Goal: Task Accomplishment & Management: Use online tool/utility

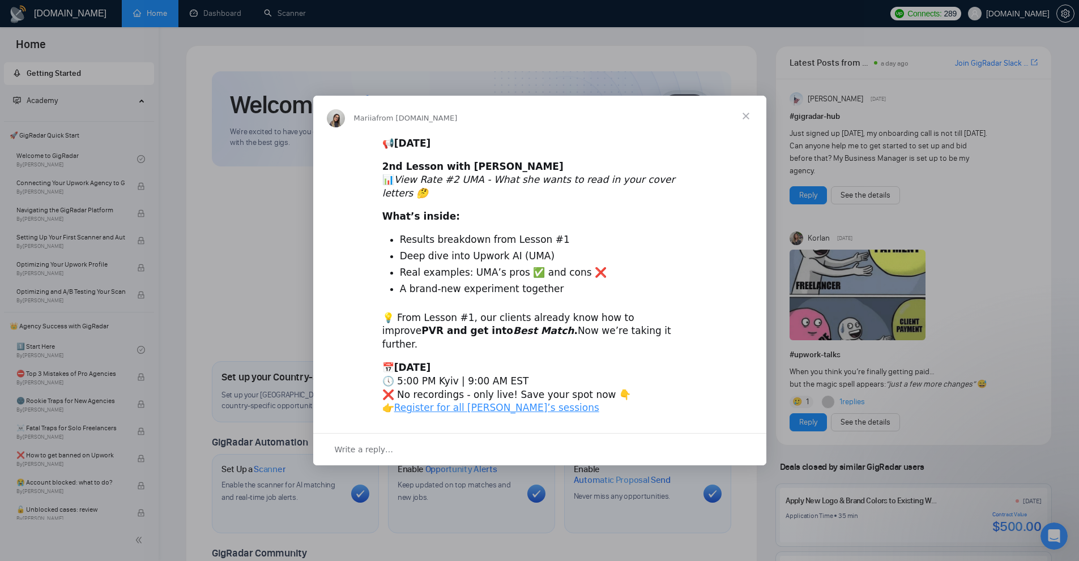
click at [741, 124] on span "Close" at bounding box center [745, 116] width 41 height 41
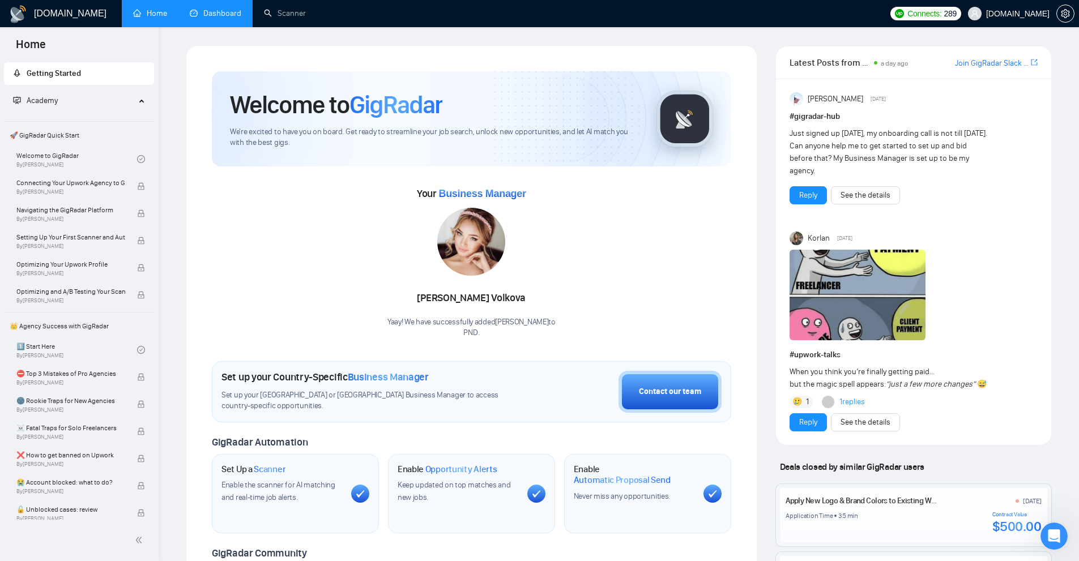
click at [228, 14] on link "Dashboard" at bounding box center [216, 13] width 52 height 10
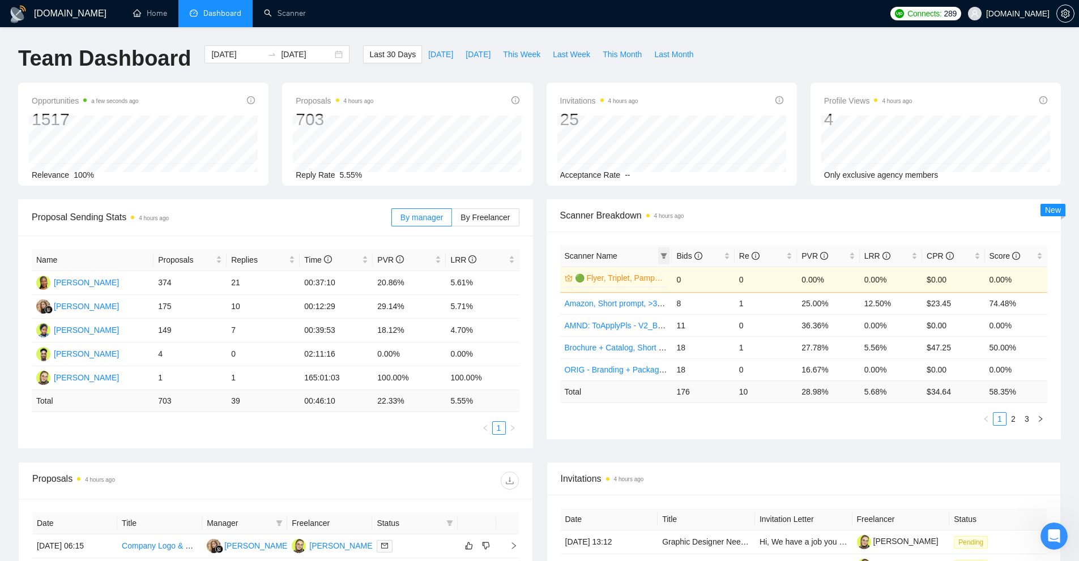
click at [665, 253] on icon "filter" at bounding box center [663, 256] width 7 height 7
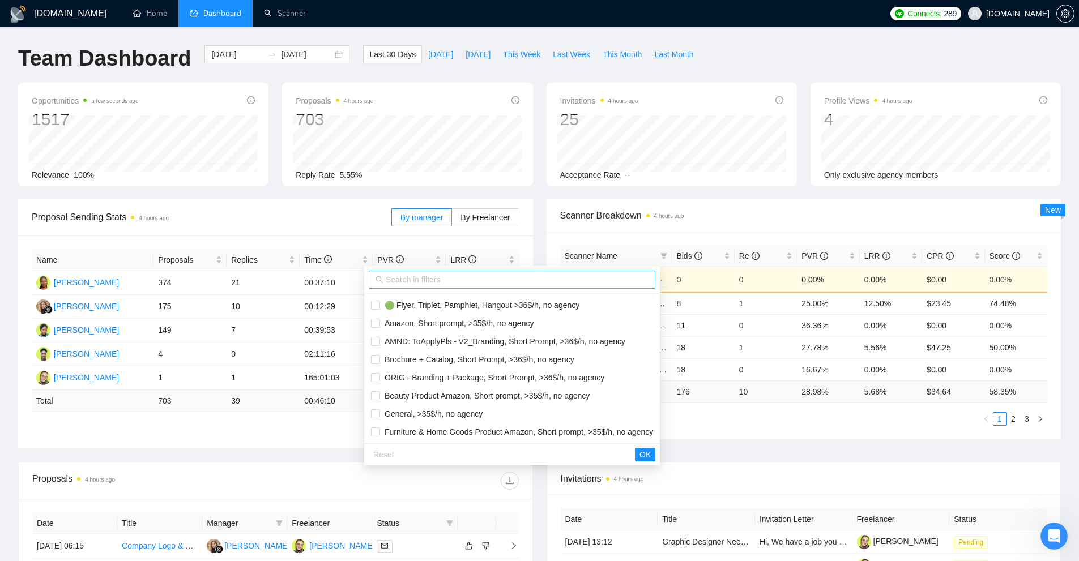
click at [565, 278] on input "text" at bounding box center [517, 279] width 263 height 12
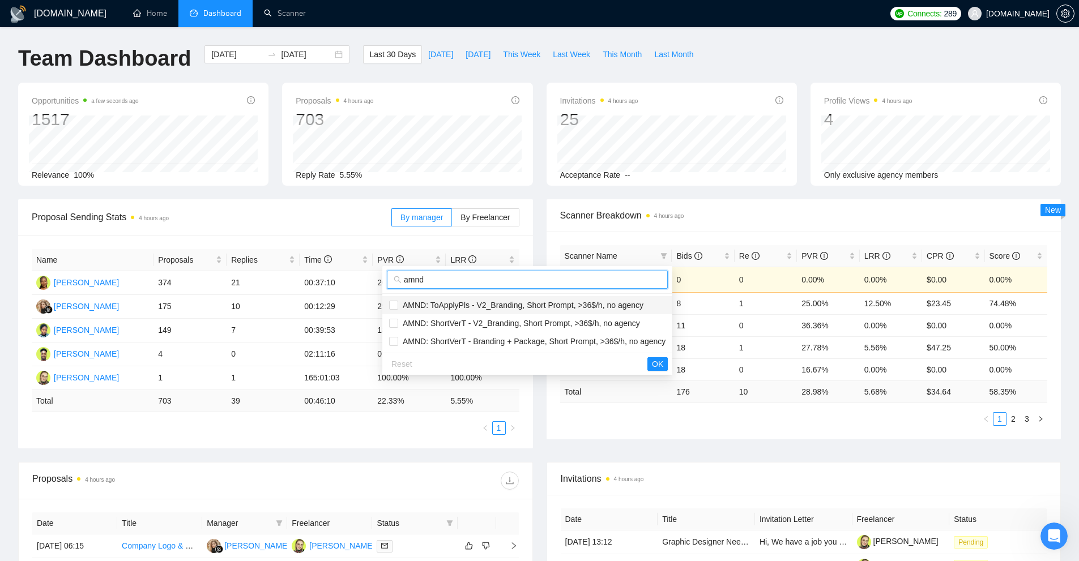
type input "amnd"
click at [484, 314] on li "AMND: ToApplyPls - V2_Branding, Short Prompt, >36$/h, no agency" at bounding box center [527, 305] width 290 height 18
checkbox input "true"
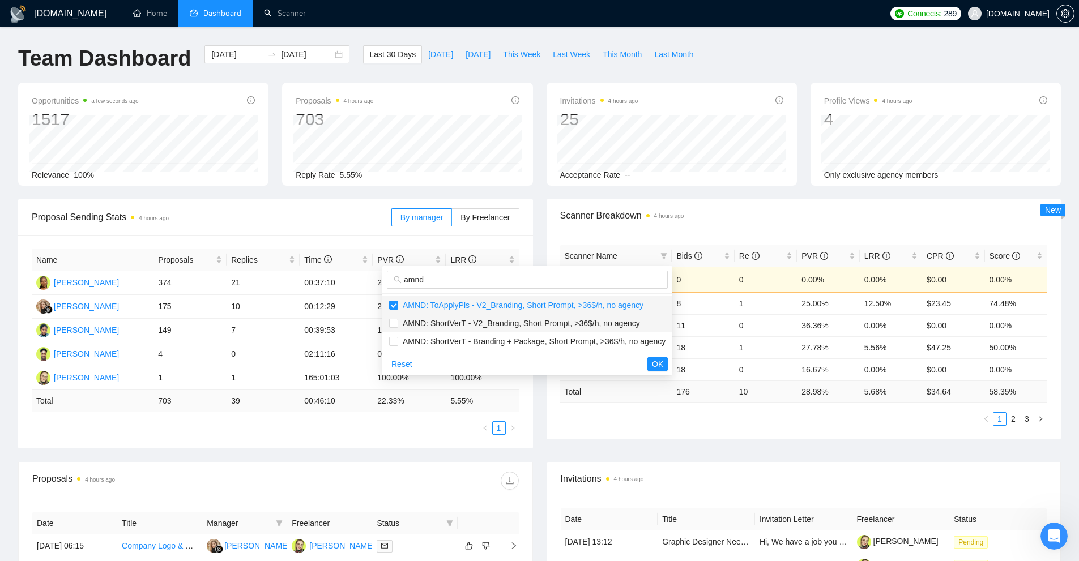
click at [478, 327] on span "AMND: ShortVerT - V2_Branding, Short Prompt, >36$/h, no agency" at bounding box center [519, 323] width 242 height 9
checkbox input "true"
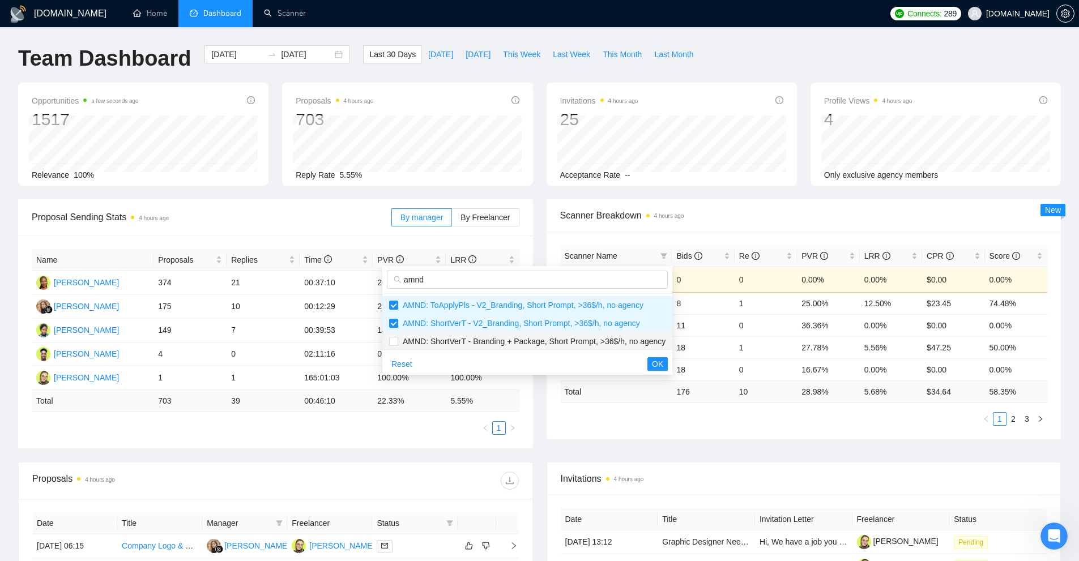
click at [476, 341] on span "AMND: ShortVerT - Branding + Package, Short Prompt, >36$/h, no agency" at bounding box center [531, 341] width 267 height 9
checkbox input "true"
click at [655, 364] on span "OK" at bounding box center [657, 364] width 11 height 12
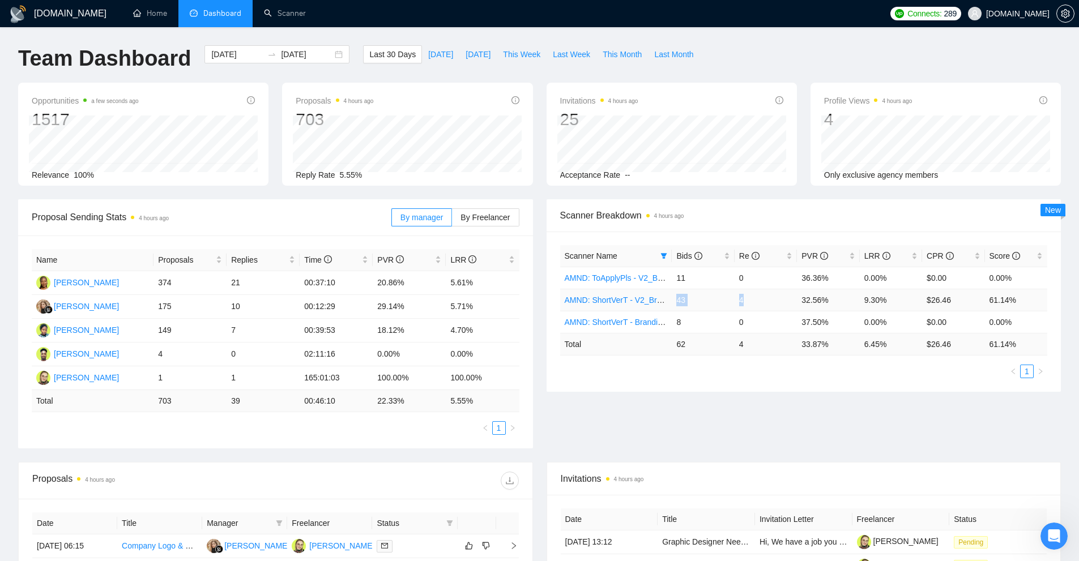
drag, startPoint x: 677, startPoint y: 301, endPoint x: 781, endPoint y: 300, distance: 104.2
click at [778, 300] on tr "AMND: ShortVerT - V2_Branding, Short Prompt, >36$/h, no agency 43 4 32.56% 9.30…" at bounding box center [804, 300] width 488 height 22
drag, startPoint x: 897, startPoint y: 297, endPoint x: 674, endPoint y: 297, distance: 223.1
click at [673, 300] on tr "AMND: ShortVerT - V2_Branding, Short Prompt, >36$/h, no agency 43 4 32.56% 9.30…" at bounding box center [804, 300] width 488 height 22
drag, startPoint x: 678, startPoint y: 272, endPoint x: 882, endPoint y: 277, distance: 204.5
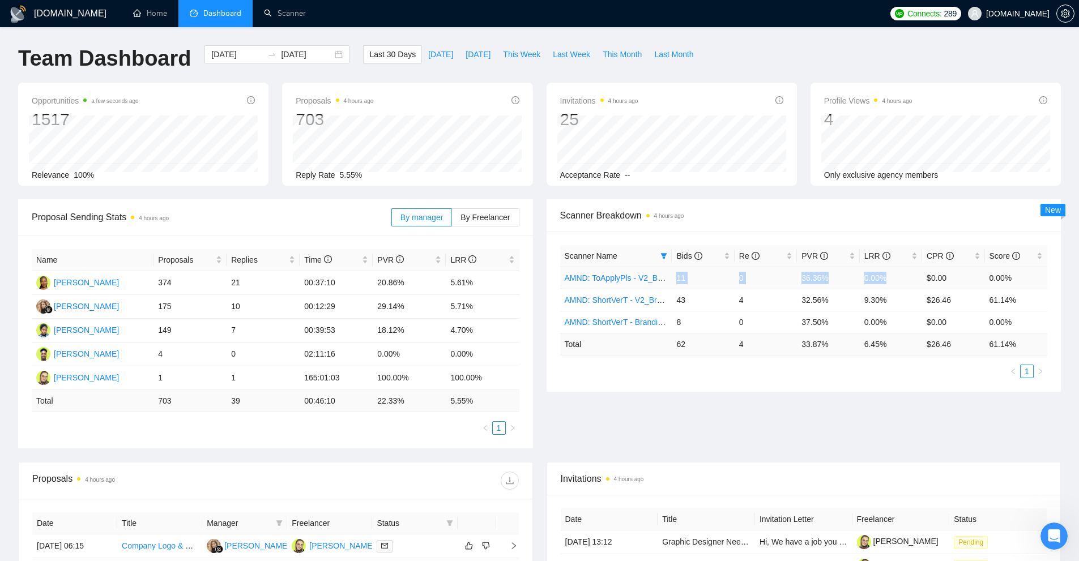
click at [882, 277] on tr "AMND: ToApplyPls - V2_Branding, Short Prompt, >36$/h, no agency 11 0 36.36% 0.0…" at bounding box center [804, 278] width 488 height 22
click at [882, 277] on td "0.00%" at bounding box center [891, 278] width 62 height 22
drag, startPoint x: 1021, startPoint y: 272, endPoint x: 668, endPoint y: 275, distance: 353.3
click at [668, 275] on tr "AMND: ToApplyPls - V2_Branding, Short Prompt, >36$/h, no agency 11 0 36.36% 0.0…" at bounding box center [804, 278] width 488 height 22
drag, startPoint x: 675, startPoint y: 320, endPoint x: 751, endPoint y: 320, distance: 76.4
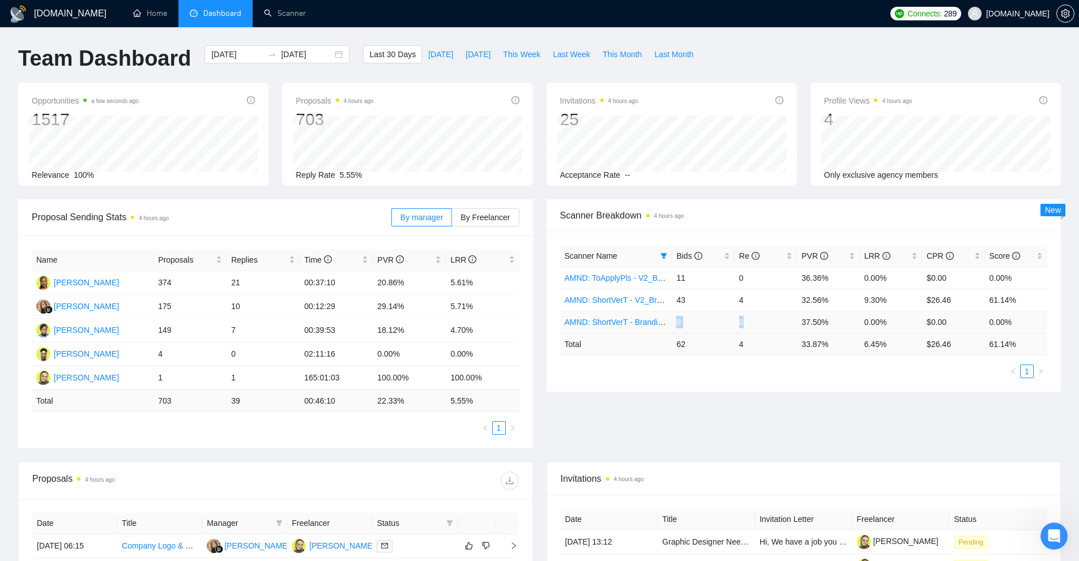
click at [751, 320] on tr "AMND: ShortVerT - Branding + Package, Short Prompt, >36$/h, no agency 8 0 37.50…" at bounding box center [804, 322] width 488 height 22
drag, startPoint x: 1021, startPoint y: 322, endPoint x: 797, endPoint y: 323, distance: 223.7
click at [797, 323] on tr "AMND: ShortVerT - Branding + Package, Short Prompt, >36$/h, no agency 8 0 37.50…" at bounding box center [804, 322] width 488 height 22
drag, startPoint x: 801, startPoint y: 275, endPoint x: 850, endPoint y: 276, distance: 49.3
click at [850, 276] on td "36.36%" at bounding box center [828, 278] width 62 height 22
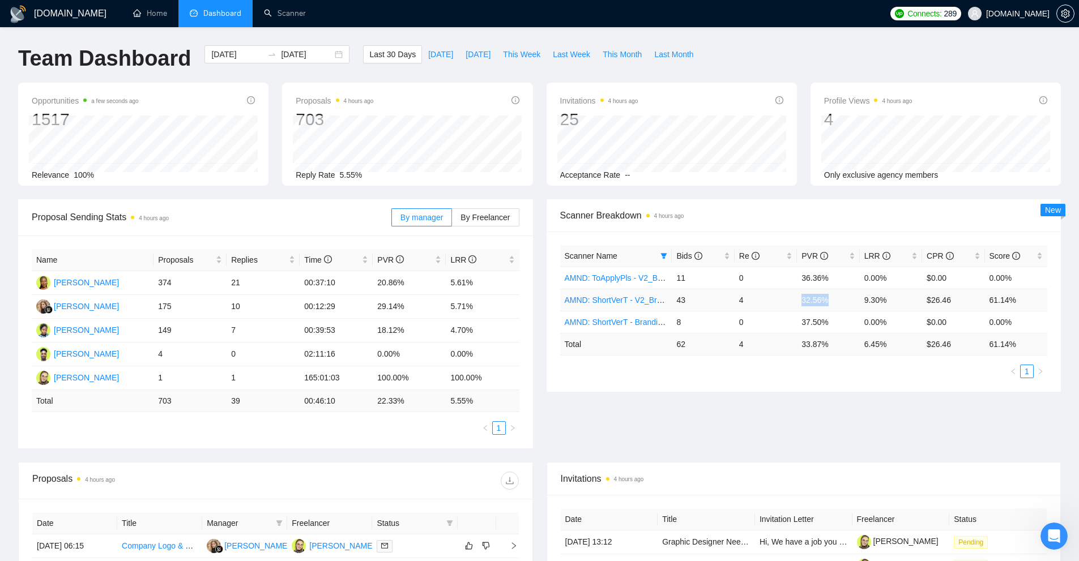
drag, startPoint x: 798, startPoint y: 298, endPoint x: 861, endPoint y: 303, distance: 63.0
click at [861, 303] on tr "AMND: ShortVerT - V2_Branding, Short Prompt, >36$/h, no agency 43 4 32.56% 9.30…" at bounding box center [804, 300] width 488 height 22
drag, startPoint x: 803, startPoint y: 322, endPoint x: 847, endPoint y: 324, distance: 43.7
click at [847, 324] on td "37.50%" at bounding box center [828, 322] width 62 height 22
click at [847, 326] on td "37.50%" at bounding box center [828, 322] width 62 height 22
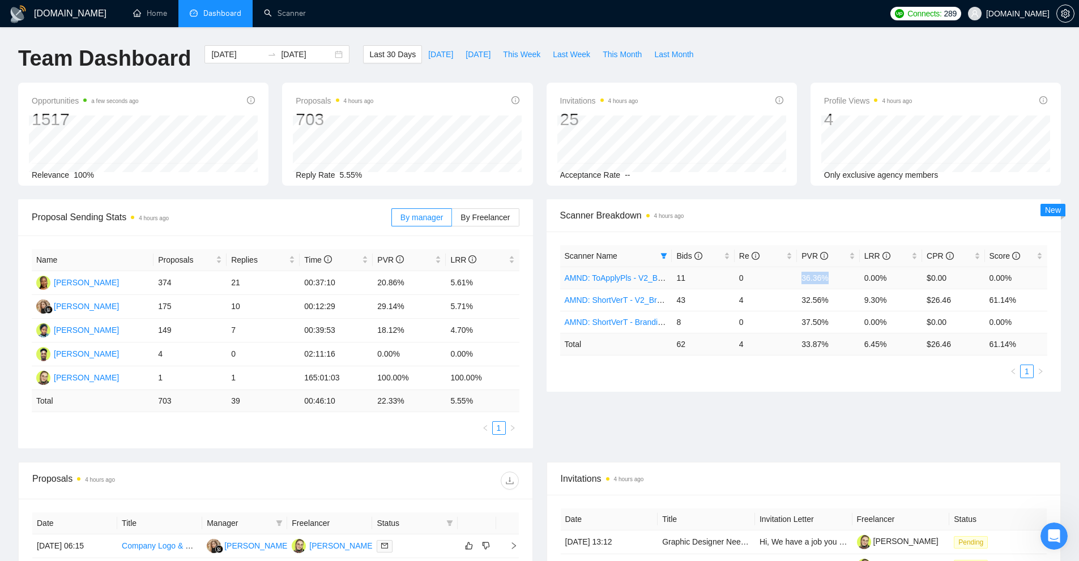
drag, startPoint x: 799, startPoint y: 278, endPoint x: 843, endPoint y: 276, distance: 44.2
click at [844, 276] on td "36.36%" at bounding box center [828, 278] width 62 height 22
click at [840, 276] on td "36.36%" at bounding box center [828, 278] width 62 height 22
drag, startPoint x: 738, startPoint y: 302, endPoint x: 755, endPoint y: 304, distance: 17.6
click at [759, 300] on tr "AMND: ShortVerT - V2_Branding, Short Prompt, >36$/h, no agency 43 4 32.56% 9.30…" at bounding box center [804, 300] width 488 height 22
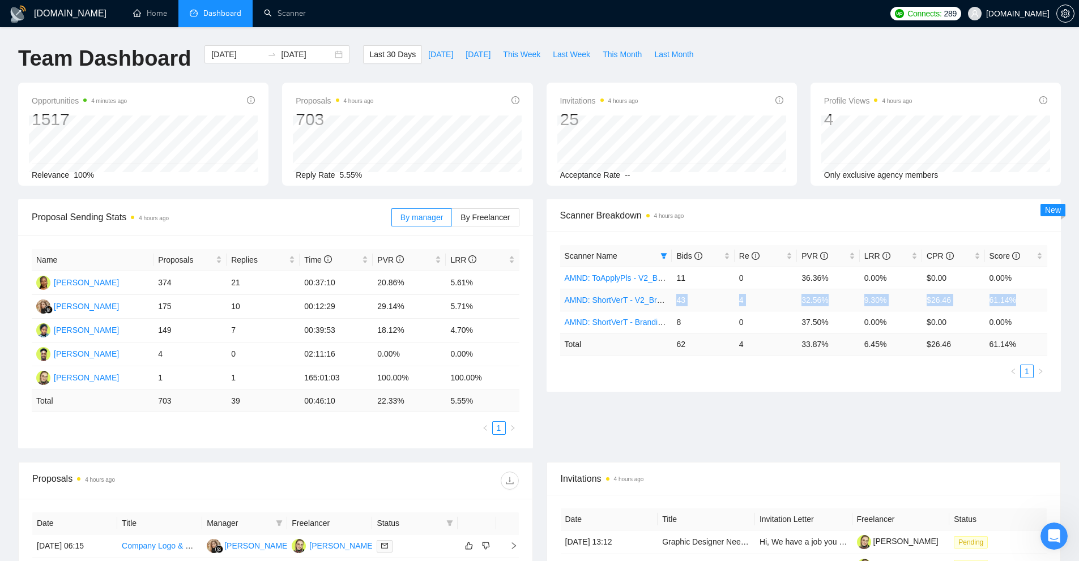
drag, startPoint x: 675, startPoint y: 298, endPoint x: 1016, endPoint y: 297, distance: 341.4
click at [1016, 297] on tr "AMND: ShortVerT - V2_Branding, Short Prompt, >36$/h, no agency 43 4 32.56% 9.30…" at bounding box center [804, 300] width 488 height 22
click at [1016, 297] on td "61.14%" at bounding box center [1016, 300] width 62 height 22
drag, startPoint x: 976, startPoint y: 301, endPoint x: 921, endPoint y: 304, distance: 55.0
click at [921, 304] on tr "AMND: ShortVerT - V2_Branding, Short Prompt, >36$/h, no agency 43 4 32.56% 9.30…" at bounding box center [804, 300] width 488 height 22
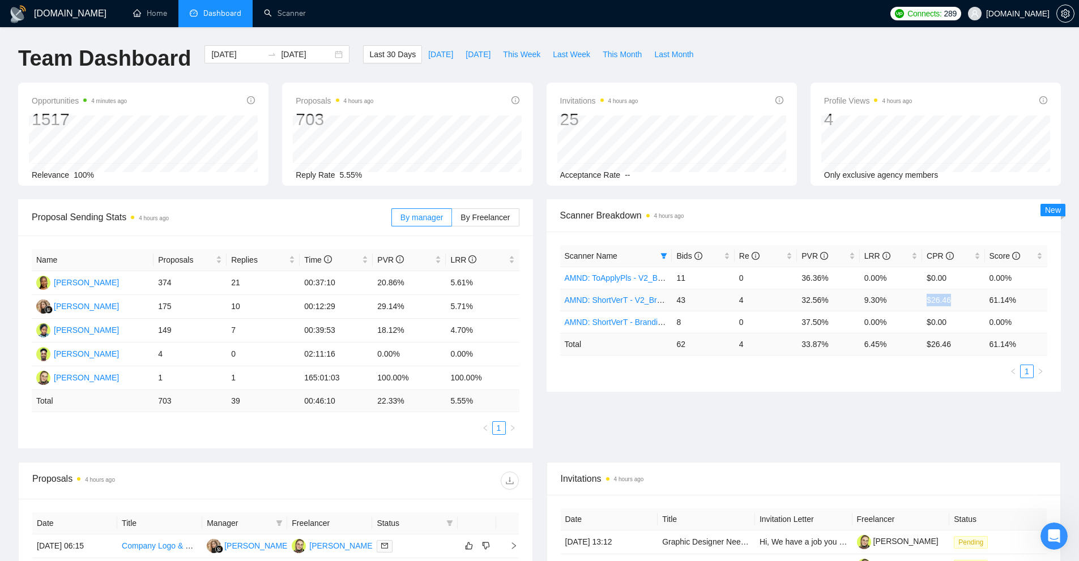
click at [921, 304] on td "9.30%" at bounding box center [891, 300] width 62 height 22
drag, startPoint x: 925, startPoint y: 302, endPoint x: 946, endPoint y: 300, distance: 21.1
click at [946, 300] on td "$26.46" at bounding box center [953, 300] width 62 height 22
drag, startPoint x: 954, startPoint y: 299, endPoint x: 888, endPoint y: 300, distance: 66.3
click at [910, 300] on tr "AMND: ShortVerT - V2_Branding, Short Prompt, >36$/h, no agency 43 4 32.56% 9.30…" at bounding box center [804, 300] width 488 height 22
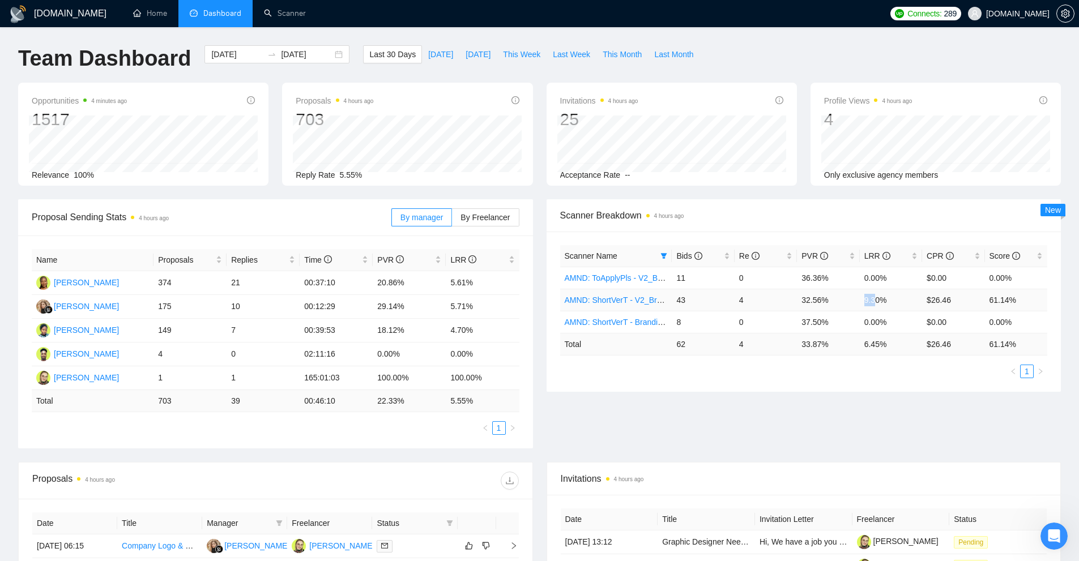
drag, startPoint x: 850, startPoint y: 301, endPoint x: 841, endPoint y: 301, distance: 9.6
click at [843, 301] on tr "AMND: ShortVerT - V2_Branding, Short Prompt, >36$/h, no agency 43 4 32.56% 9.30…" at bounding box center [804, 300] width 488 height 22
drag, startPoint x: 759, startPoint y: 302, endPoint x: 674, endPoint y: 301, distance: 85.5
click at [674, 301] on tr "AMND: ShortVerT - V2_Branding, Short Prompt, >36$/h, no agency 43 4 32.56% 9.30…" at bounding box center [804, 300] width 488 height 22
click at [674, 301] on td "43" at bounding box center [703, 300] width 62 height 22
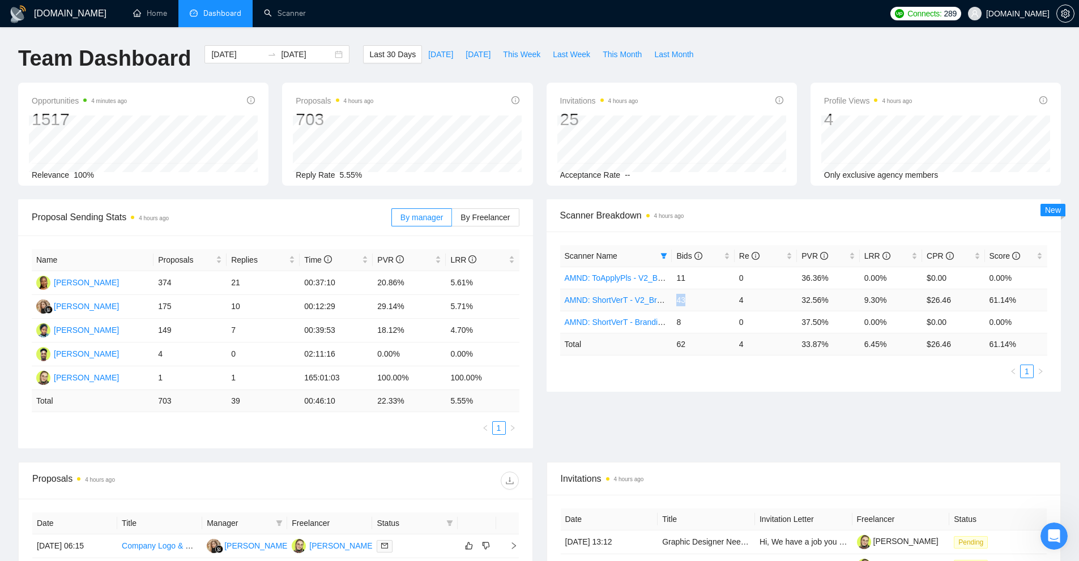
click at [674, 301] on td "43" at bounding box center [703, 300] width 62 height 22
click at [635, 298] on link "AMND: ShortVerT - V2_Branding, Short Prompt, >36$/h, no agency" at bounding box center [683, 300] width 237 height 9
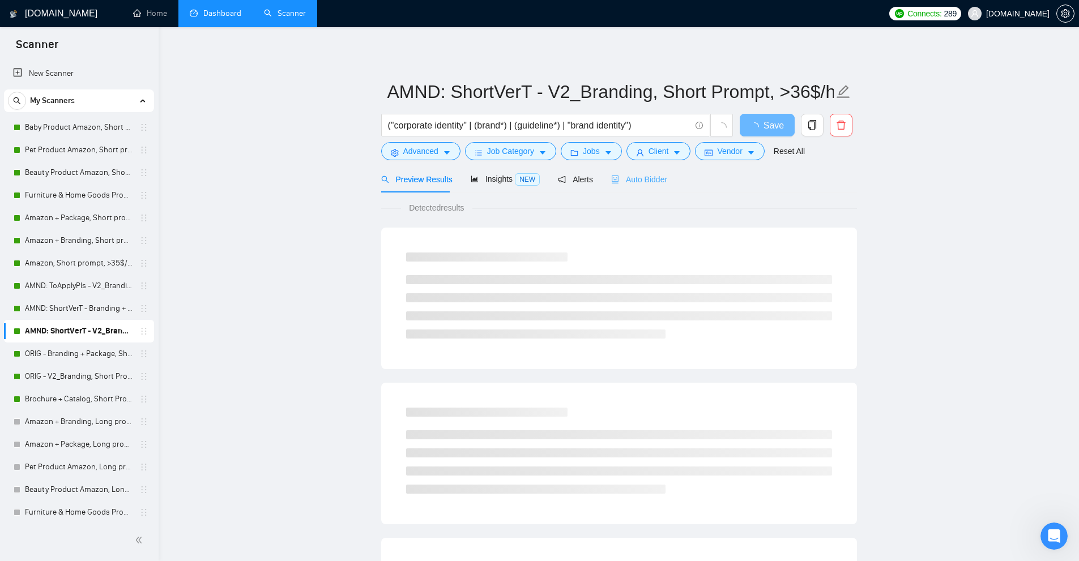
click at [631, 186] on div "Auto Bidder" at bounding box center [639, 179] width 56 height 27
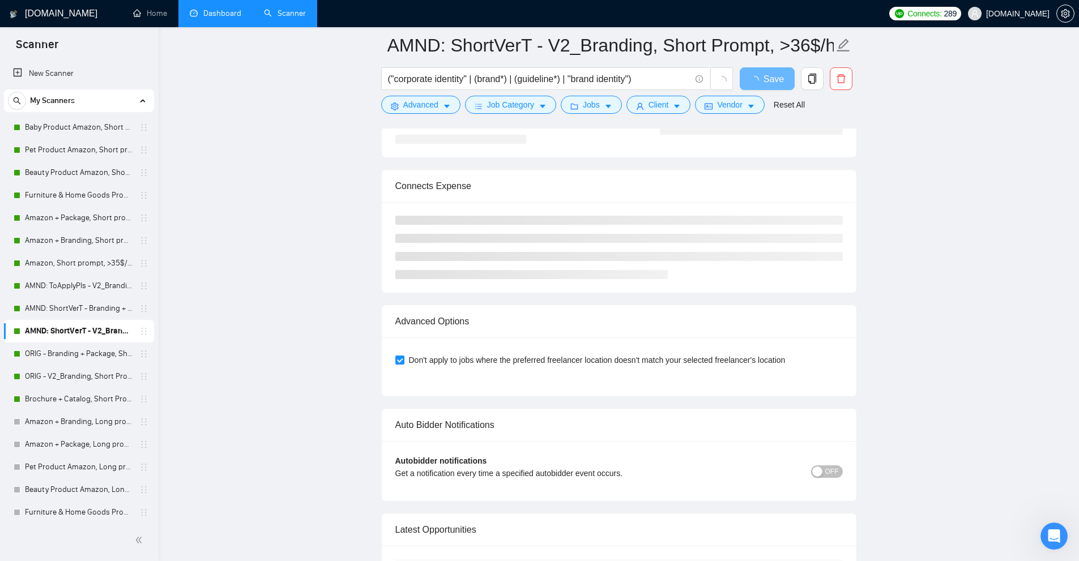
scroll to position [1944, 0]
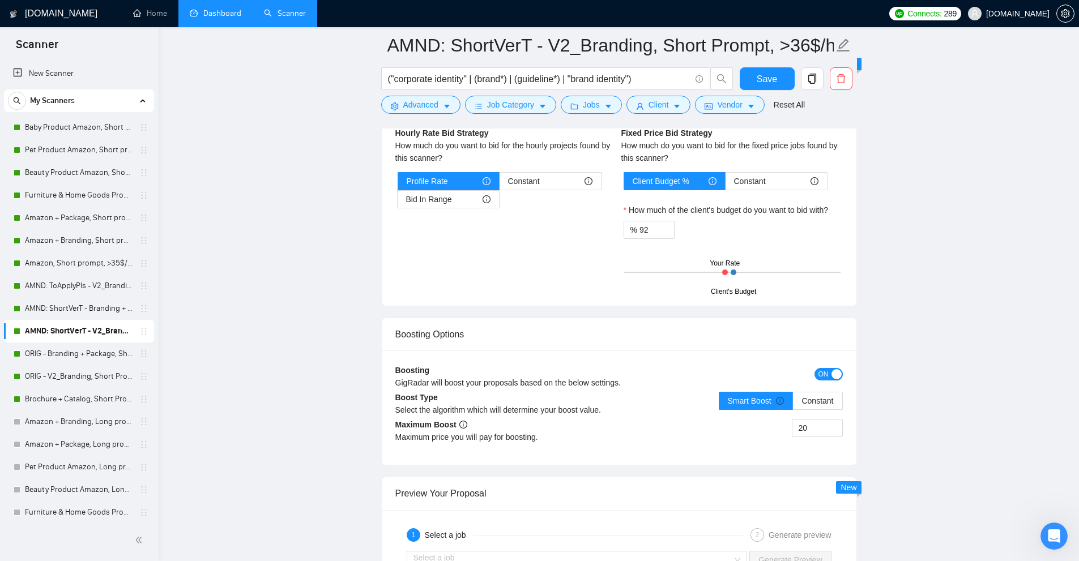
drag, startPoint x: 719, startPoint y: 271, endPoint x: 754, endPoint y: 271, distance: 35.7
click at [754, 271] on div "Client's Budget Your Rate" at bounding box center [731, 273] width 217 height 40
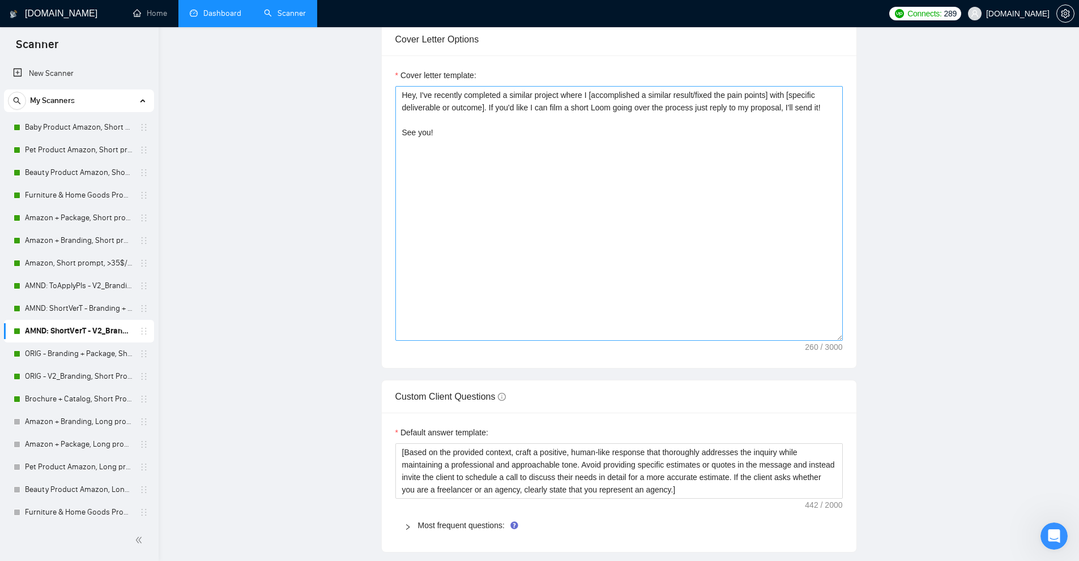
scroll to position [0, 0]
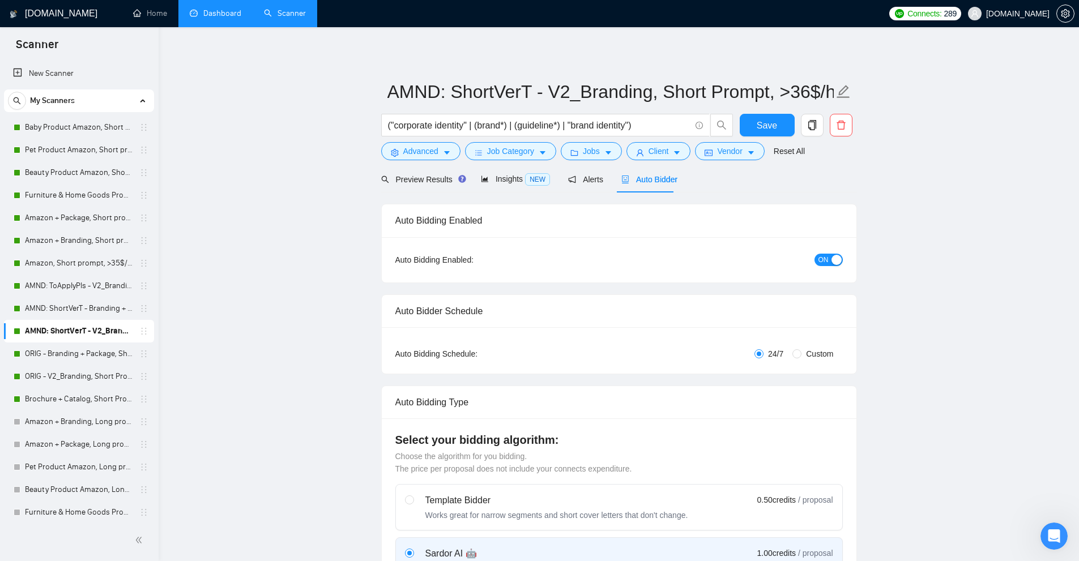
click at [579, 140] on div "("corporate identity" | (brand*) | (guideline*) | "brand identity")" at bounding box center [557, 128] width 357 height 28
click at [576, 146] on button "Jobs" at bounding box center [591, 151] width 61 height 18
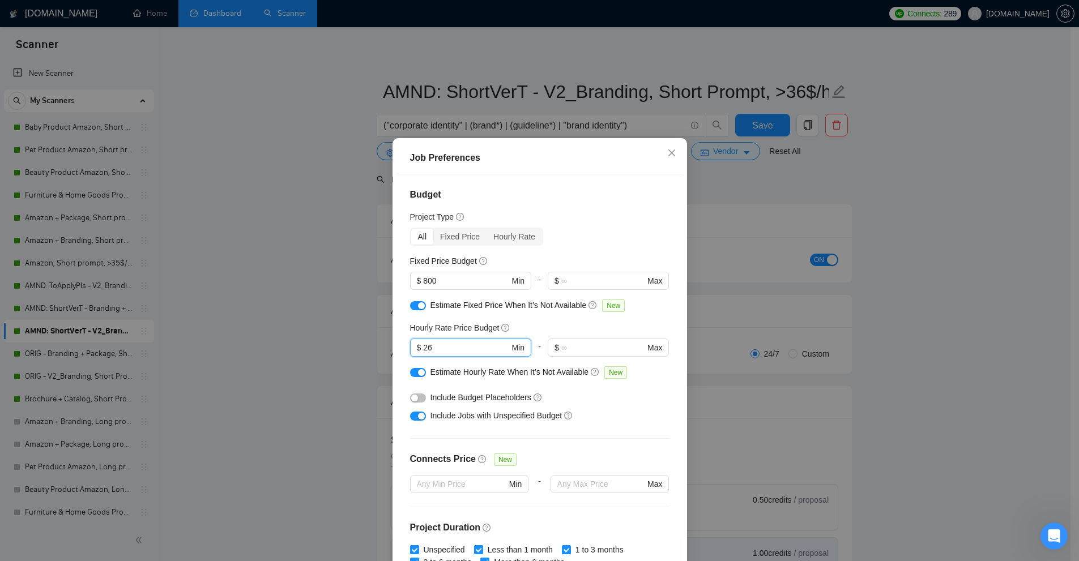
drag, startPoint x: 446, startPoint y: 348, endPoint x: 383, endPoint y: 349, distance: 62.3
click at [383, 349] on div "Job Preferences Budget Project Type All Fixed Price Hourly Rate Fixed Price Bud…" at bounding box center [539, 280] width 1079 height 561
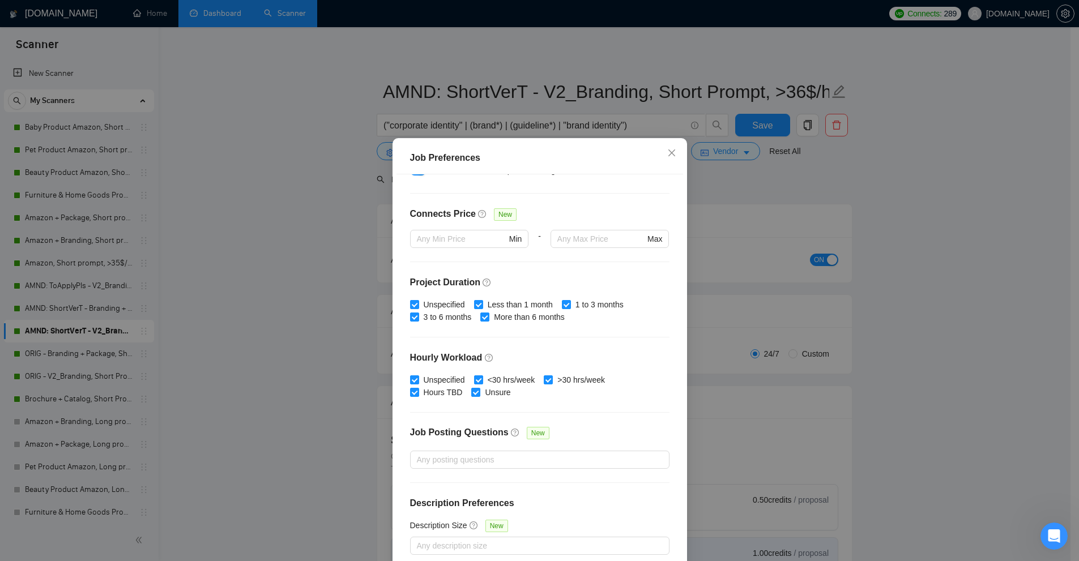
click at [555, 202] on div "Budget Project Type All Fixed Price Hourly Rate Fixed Price Budget $ 800 Min - …" at bounding box center [539, 370] width 287 height 393
click at [789, 193] on div "Job Preferences Budget Project Type All Fixed Price Hourly Rate Fixed Price Bud…" at bounding box center [539, 280] width 1079 height 561
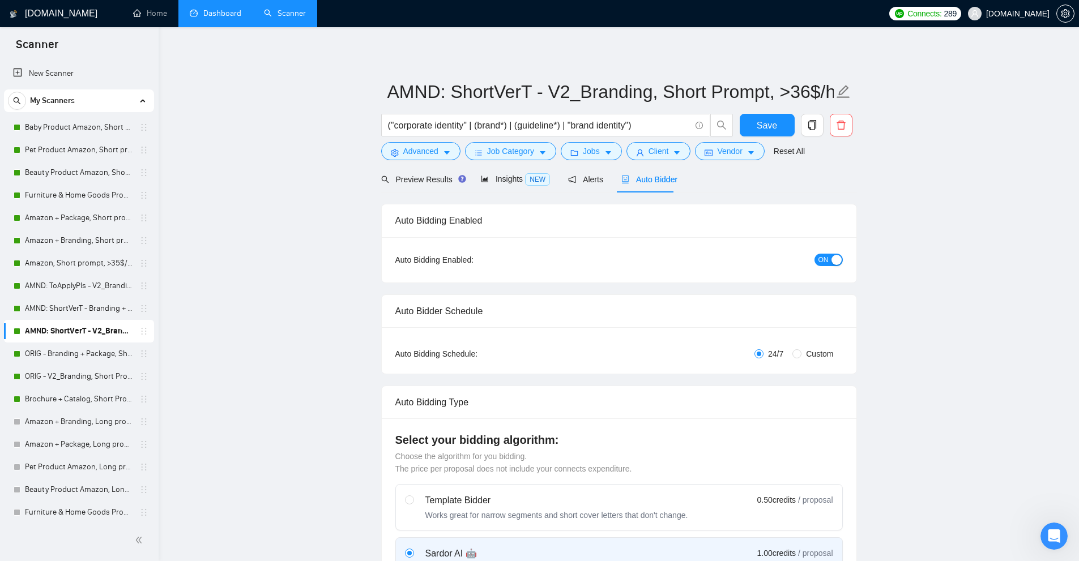
click at [225, 16] on link "Dashboard" at bounding box center [216, 13] width 52 height 10
